Goal: Obtain resource: Download file/media

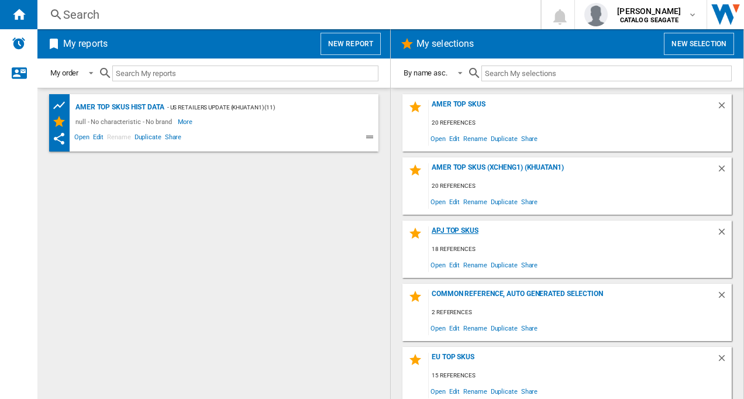
scroll to position [68, 0]
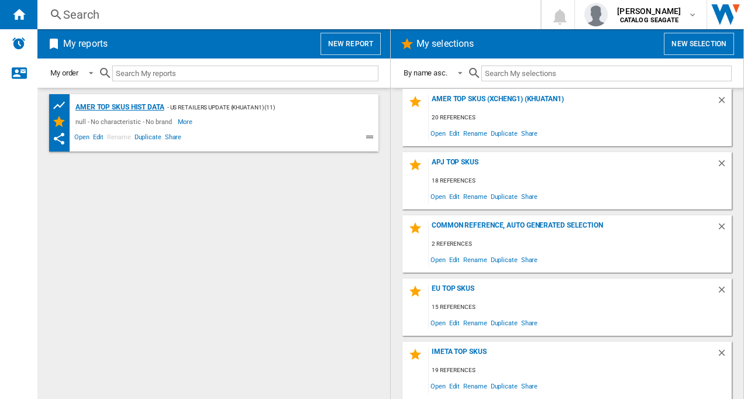
click at [113, 104] on div "AMER TOP SKUs HIST DATA" at bounding box center [119, 107] width 92 height 15
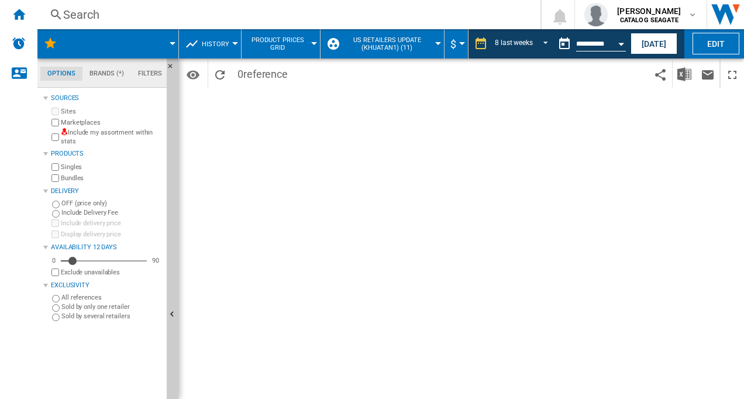
click at [432, 46] on button "US retailers Update (khuatan1) (11)" at bounding box center [390, 43] width 96 height 29
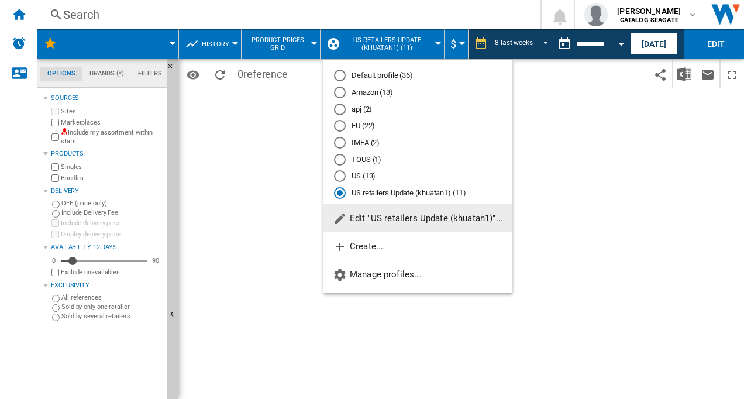
click at [340, 108] on div "apj (2)" at bounding box center [340, 110] width 12 height 12
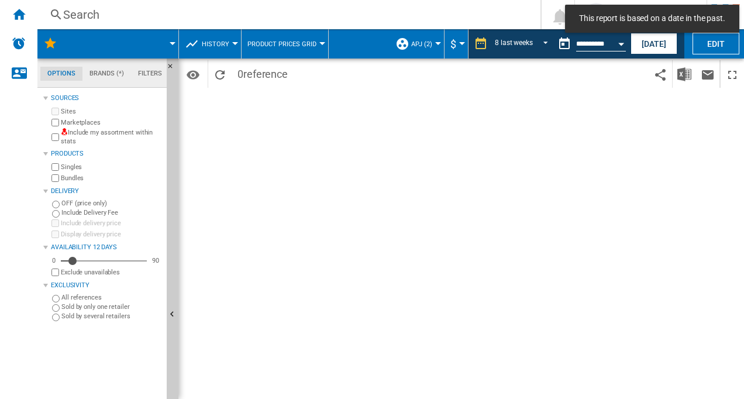
click at [167, 46] on span at bounding box center [125, 43] width 94 height 29
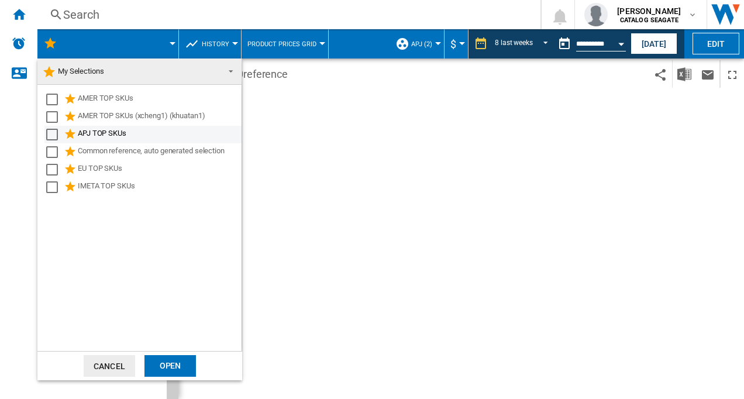
click at [50, 134] on div "Select" at bounding box center [52, 135] width 12 height 12
click at [160, 364] on div "Open" at bounding box center [169, 366] width 51 height 22
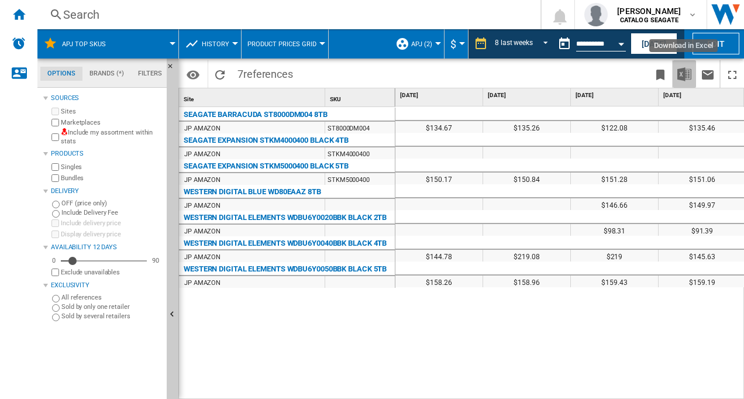
click at [684, 75] on img "Download in Excel" at bounding box center [684, 74] width 14 height 14
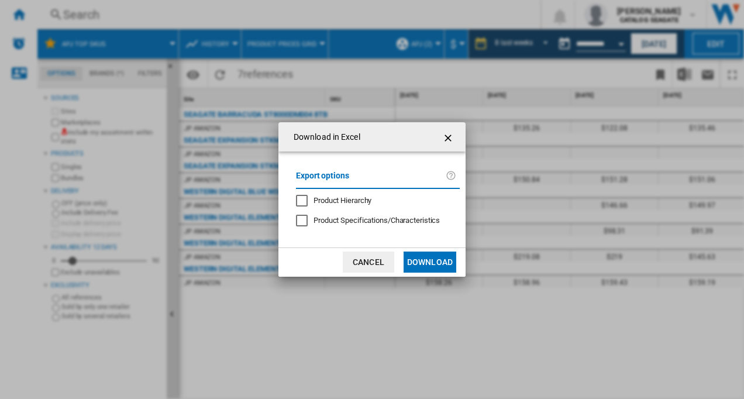
click at [303, 202] on div "Product Hierarchy" at bounding box center [302, 201] width 12 height 12
click at [437, 258] on button "Download" at bounding box center [429, 261] width 53 height 21
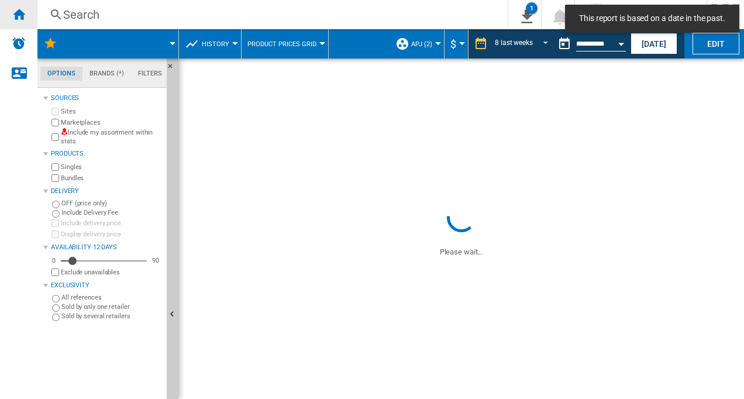
click at [20, 18] on ng-md-icon "Home" at bounding box center [19, 14] width 14 height 14
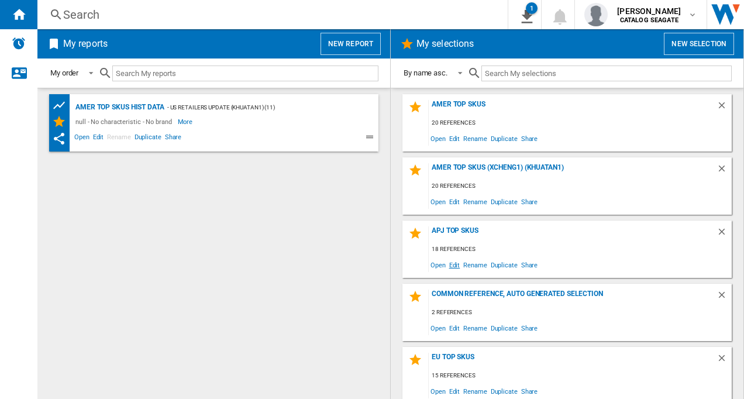
click at [453, 265] on span "Edit" at bounding box center [454, 265] width 15 height 16
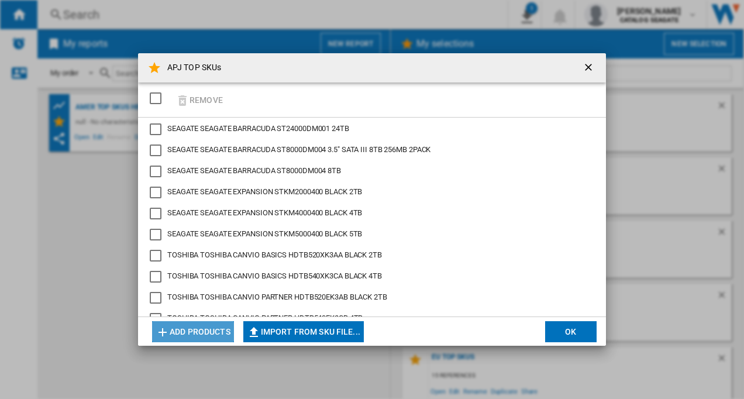
click at [163, 335] on ng-md-icon "button" at bounding box center [163, 332] width 14 height 14
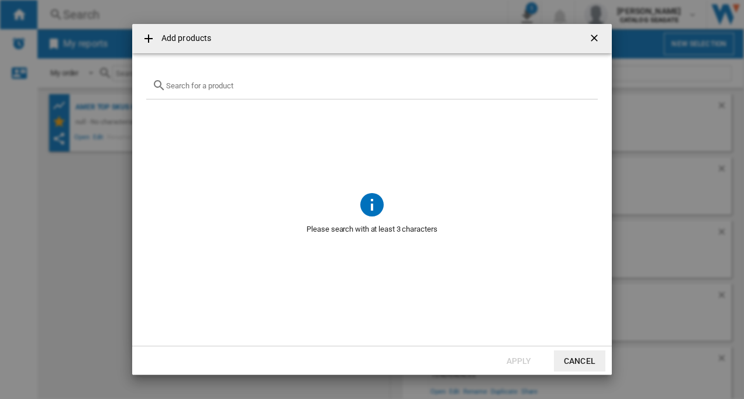
click at [240, 88] on input "text" at bounding box center [379, 85] width 426 height 9
paste input "STKM2000400"
click at [240, 88] on input "STKM2000400" at bounding box center [372, 85] width 412 height 9
type input "STKM2000400"
click at [593, 36] on ng-md-icon "getI18NText('BUTTONS.CLOSE_DIALOG')" at bounding box center [595, 39] width 14 height 14
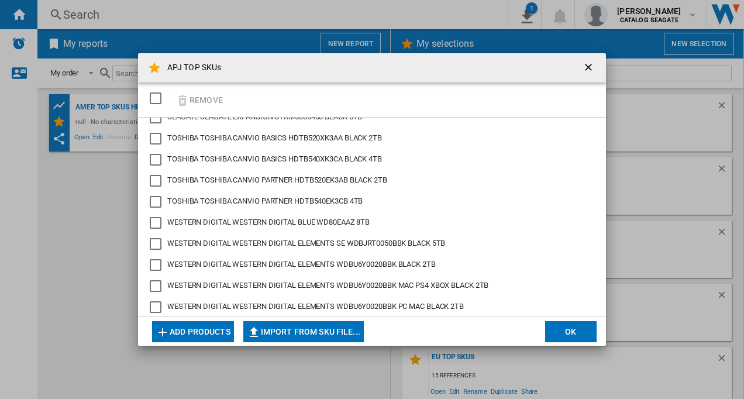
scroll to position [192, 0]
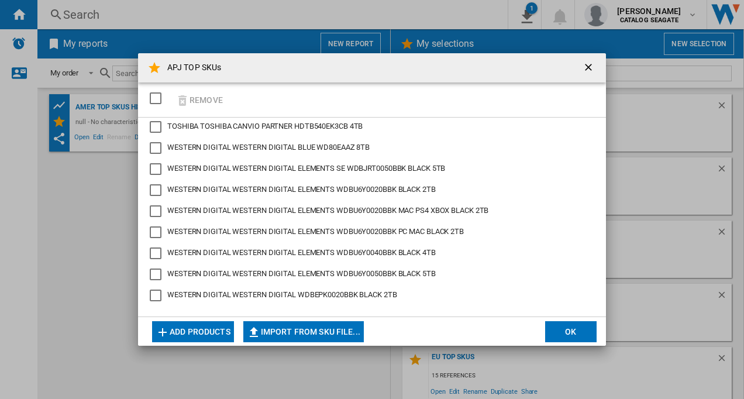
click at [592, 66] on ng-md-icon "getI18NText('BUTTONS.CLOSE_DIALOG')" at bounding box center [589, 68] width 14 height 14
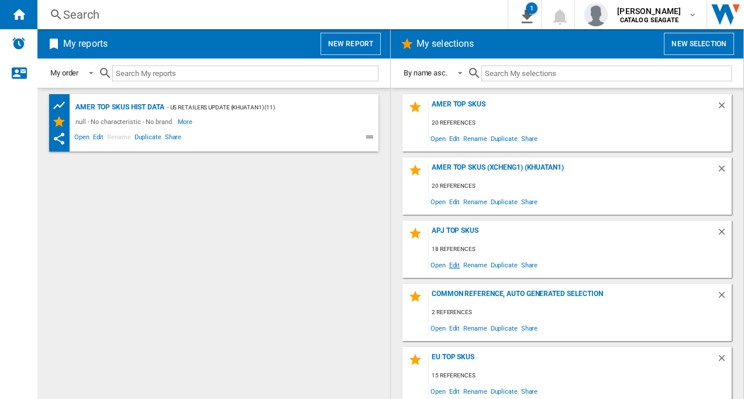
click at [456, 264] on span "Edit" at bounding box center [454, 265] width 15 height 16
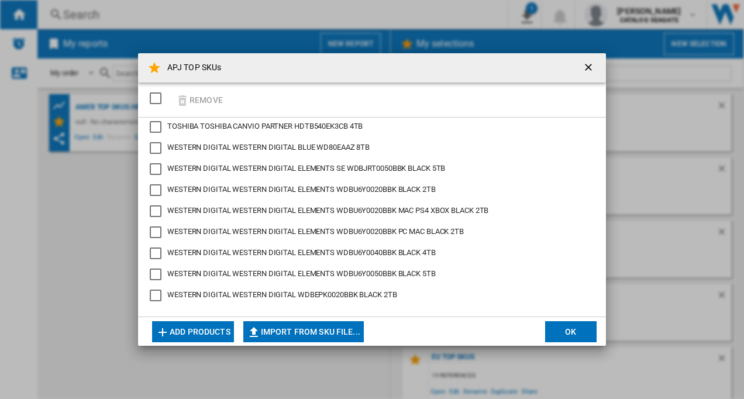
scroll to position [0, 0]
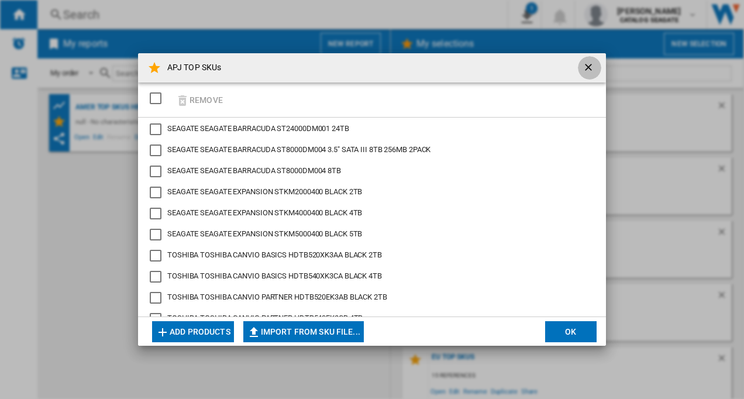
click at [589, 64] on ng-md-icon "getI18NText('BUTTONS.CLOSE_DIALOG')" at bounding box center [589, 68] width 14 height 14
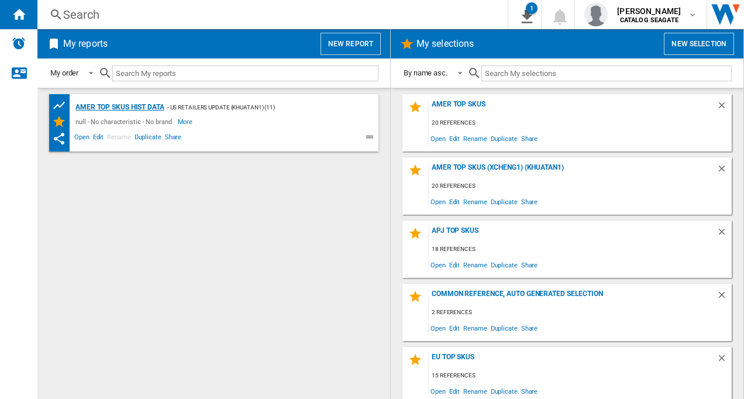
click at [98, 106] on div "AMER TOP SKUs HIST DATA" at bounding box center [119, 107] width 92 height 15
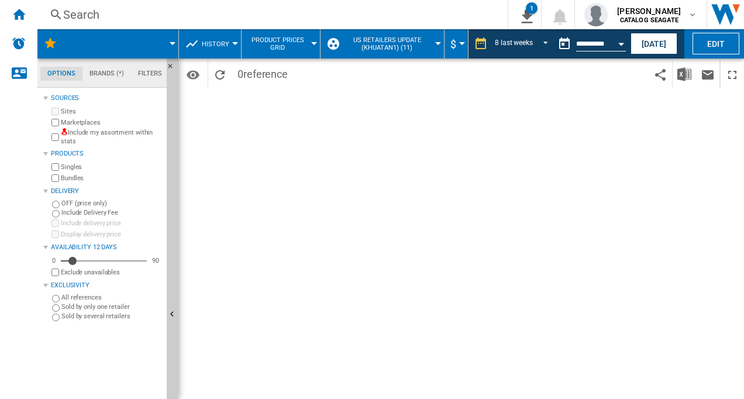
click at [432, 43] on button "US retailers Update (khuatan1) (11)" at bounding box center [390, 43] width 96 height 29
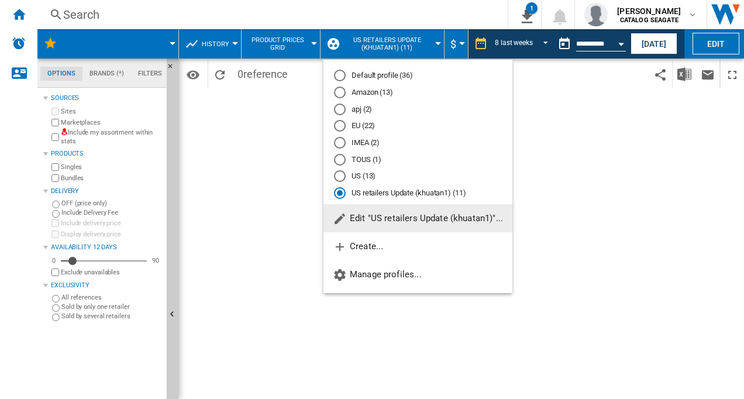
click at [339, 107] on div "apj (2)" at bounding box center [340, 110] width 12 height 12
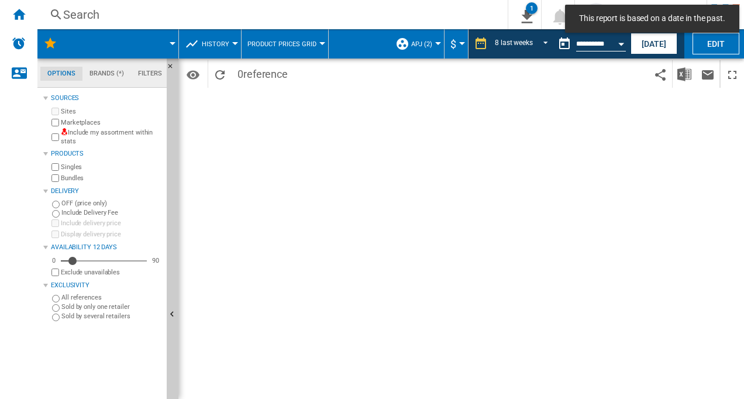
click at [170, 44] on div at bounding box center [173, 43] width 6 height 3
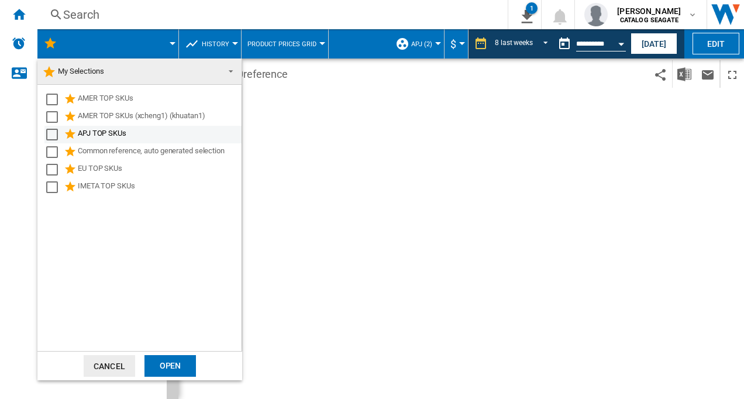
click at [49, 134] on div "Select" at bounding box center [52, 135] width 12 height 12
click at [168, 365] on div "Open" at bounding box center [169, 366] width 51 height 22
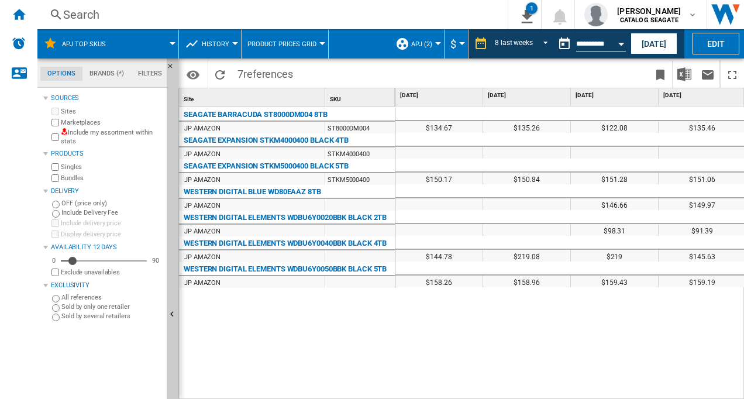
click at [105, 49] on button "APJ TOP SKUs" at bounding box center [90, 43] width 56 height 29
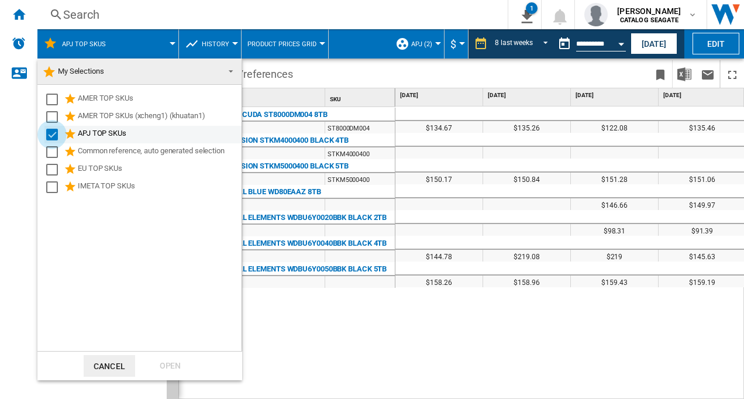
click at [53, 134] on div "Select" at bounding box center [52, 135] width 12 height 12
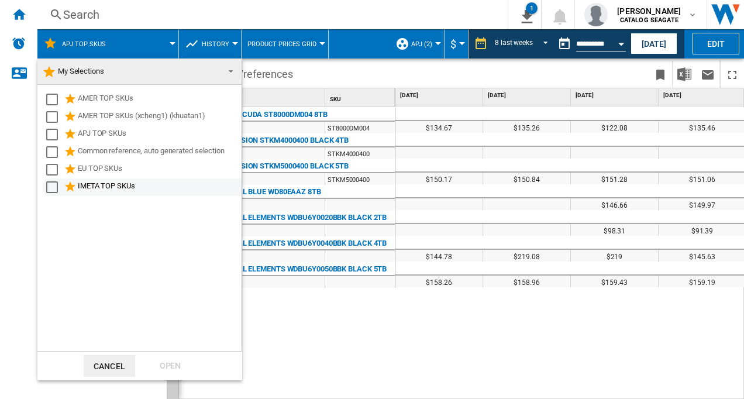
click at [49, 184] on div "Select" at bounding box center [52, 187] width 12 height 12
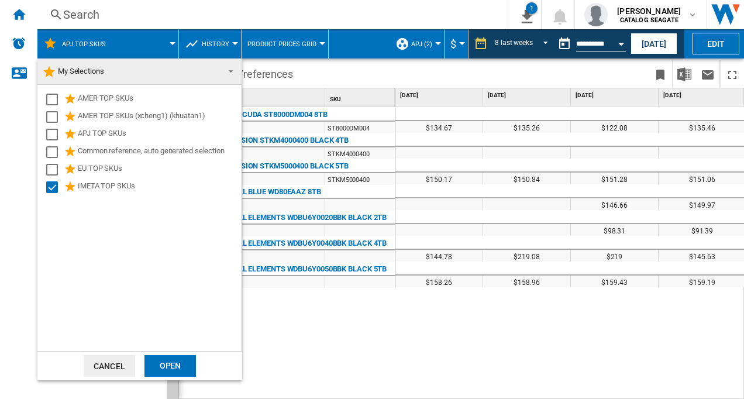
click at [175, 365] on div "Open" at bounding box center [169, 366] width 51 height 22
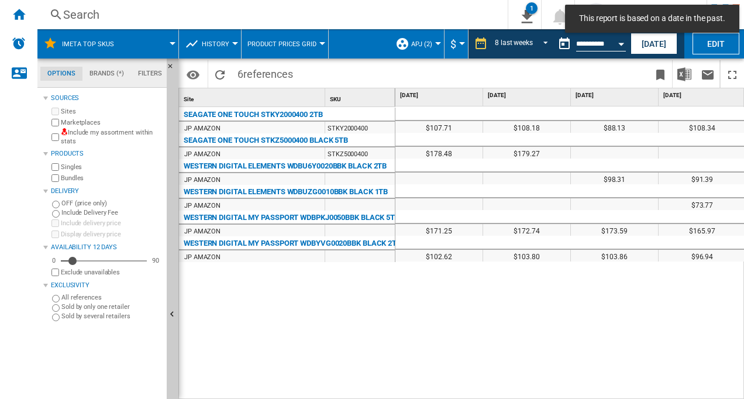
click at [435, 44] on div at bounding box center [438, 43] width 6 height 3
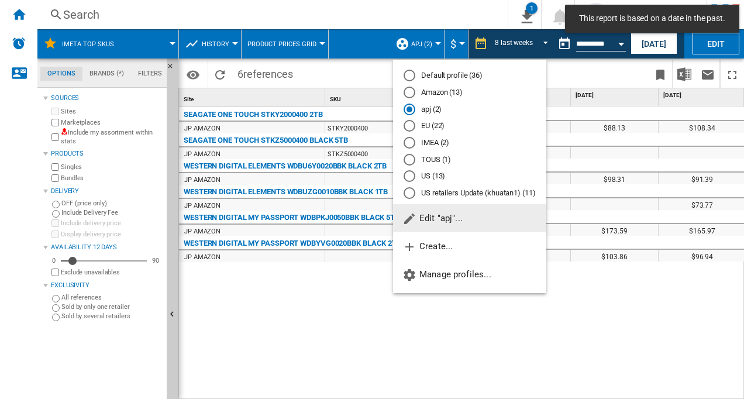
click at [408, 144] on div "IMEA (2)" at bounding box center [409, 143] width 12 height 12
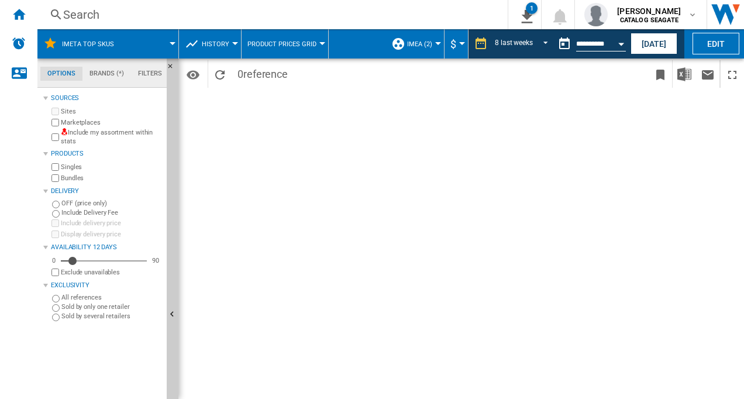
click at [360, 225] on div "Period 8 last weeks 1 day 7 last days 14 last days 21 last days 28 last days 31…" at bounding box center [460, 228] width 565 height 340
click at [131, 46] on span at bounding box center [151, 43] width 42 height 29
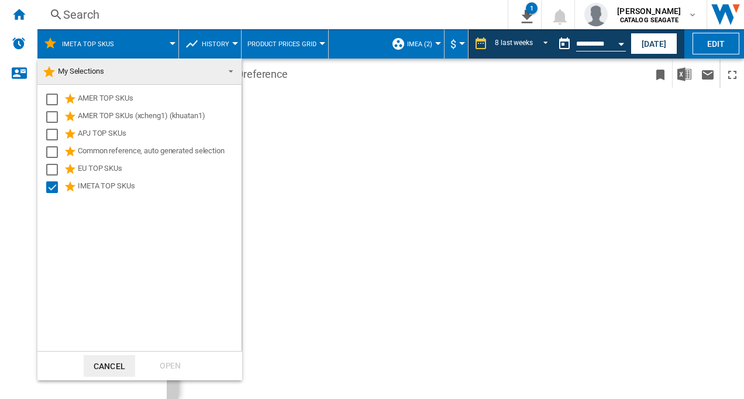
click at [131, 46] on md-backdrop at bounding box center [372, 199] width 744 height 399
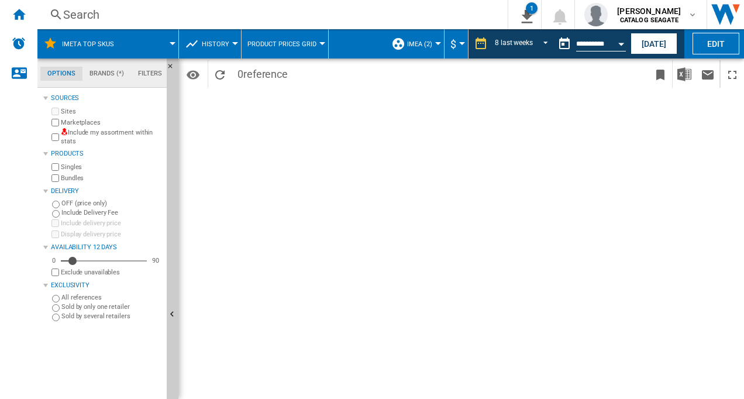
click at [307, 237] on div "Period 8 last weeks 1 day 7 last days 14 last days 21 last days 28 last days 31…" at bounding box center [460, 228] width 565 height 340
click at [311, 246] on div "Period 8 last weeks 1 day 7 last days 14 last days 21 last days 28 last days 31…" at bounding box center [460, 228] width 565 height 340
click at [432, 44] on button "IMEA (2)" at bounding box center [422, 43] width 31 height 29
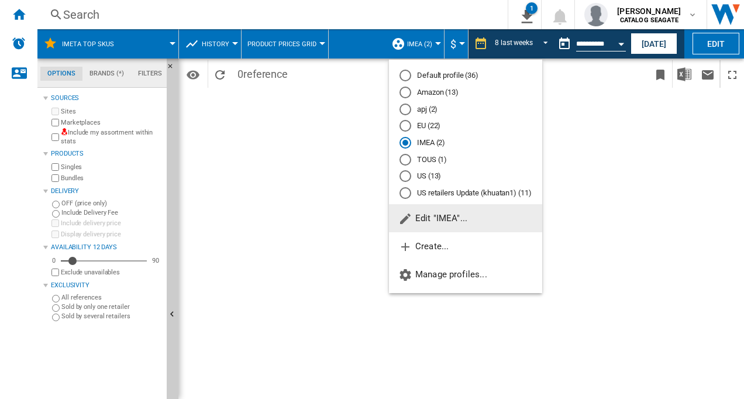
click at [54, 135] on md-backdrop at bounding box center [372, 199] width 744 height 399
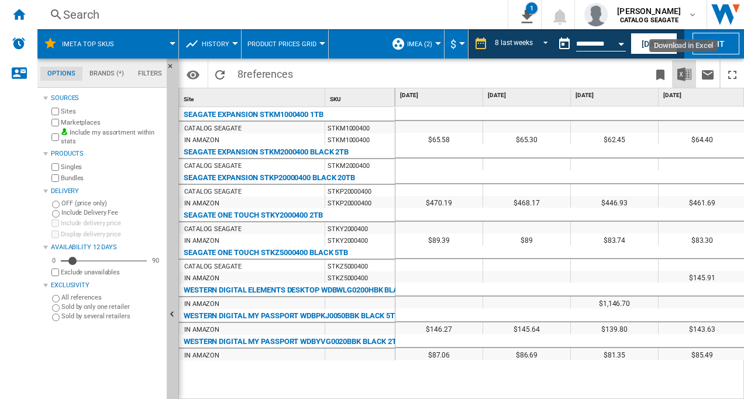
click at [684, 76] on img "Download in Excel" at bounding box center [684, 74] width 14 height 14
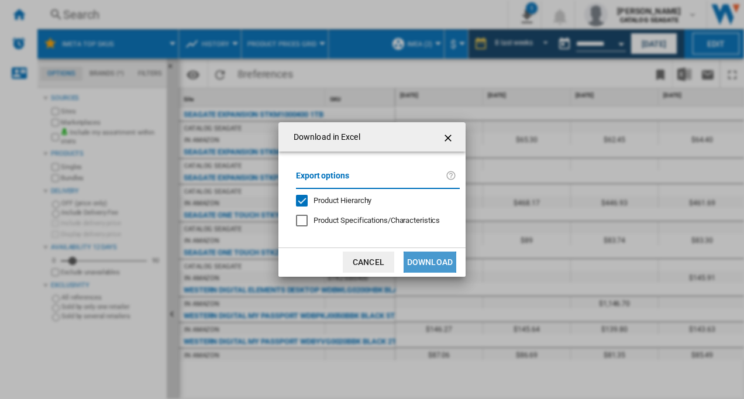
click at [430, 265] on button "Download" at bounding box center [429, 261] width 53 height 21
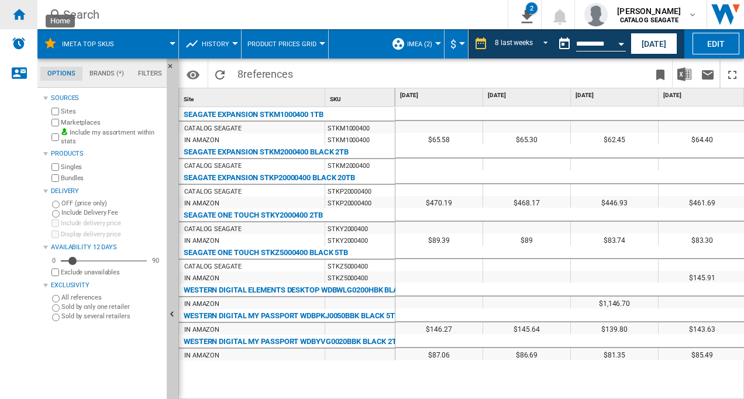
click at [18, 11] on ng-md-icon "Home" at bounding box center [19, 14] width 14 height 14
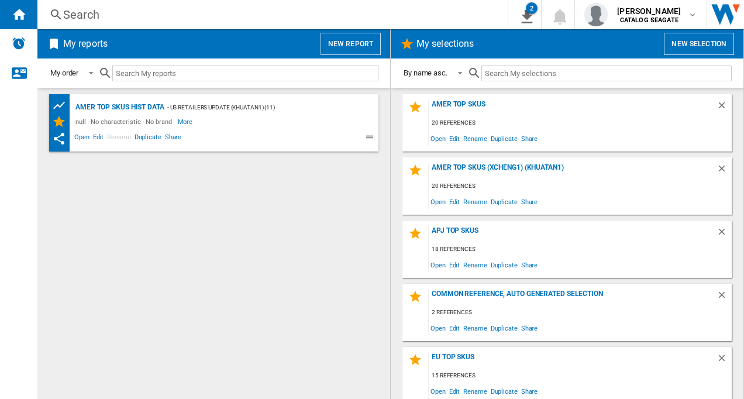
scroll to position [68, 0]
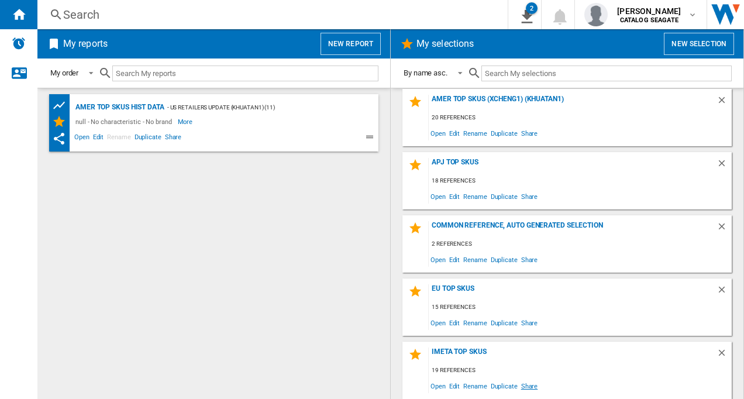
click at [529, 385] on span "Share" at bounding box center [529, 386] width 20 height 16
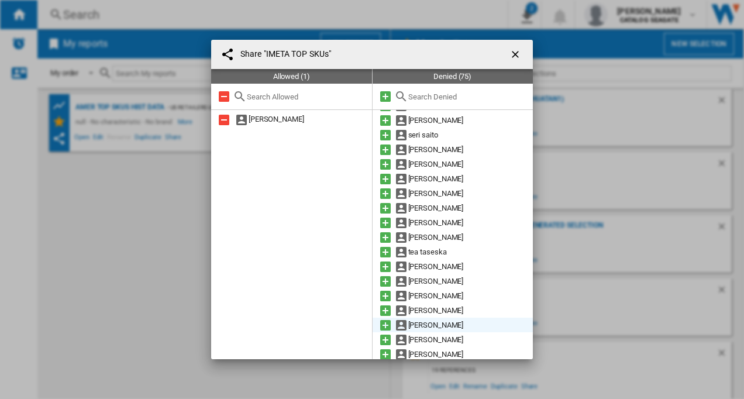
scroll to position [32, 0]
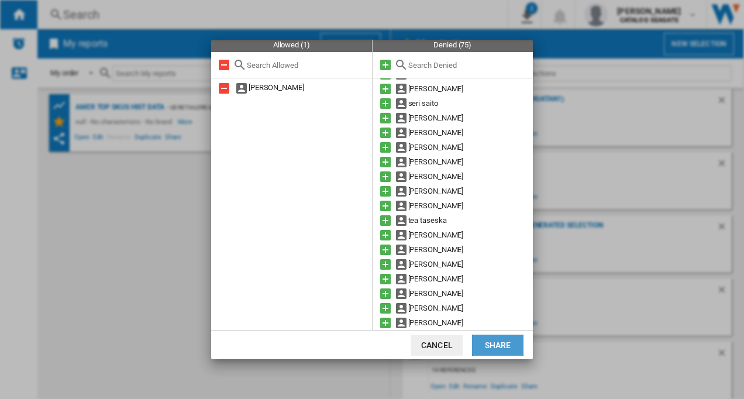
click at [495, 342] on button "Share" at bounding box center [497, 344] width 51 height 21
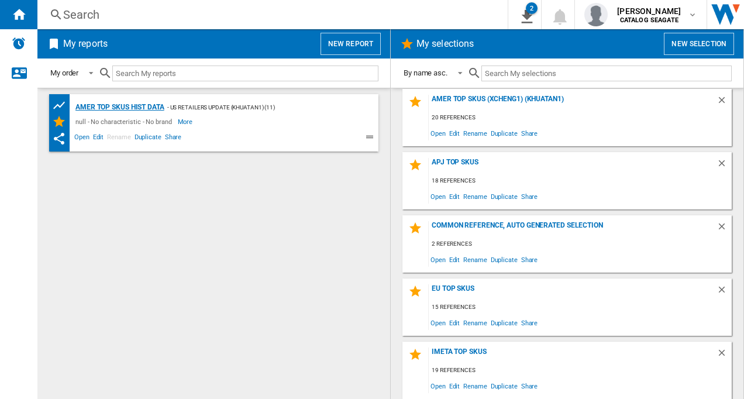
click at [145, 105] on div "AMER TOP SKUs HIST DATA" at bounding box center [119, 107] width 92 height 15
